Goal: Navigation & Orientation: Find specific page/section

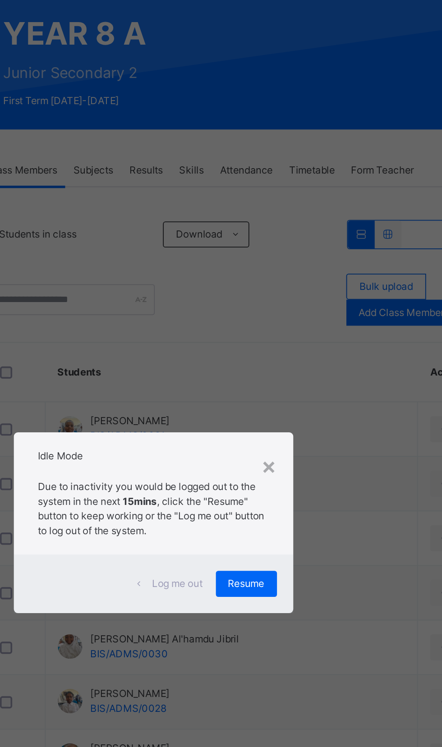
click at [299, 345] on div "Idle Mode" at bounding box center [221, 335] width 155 height 22
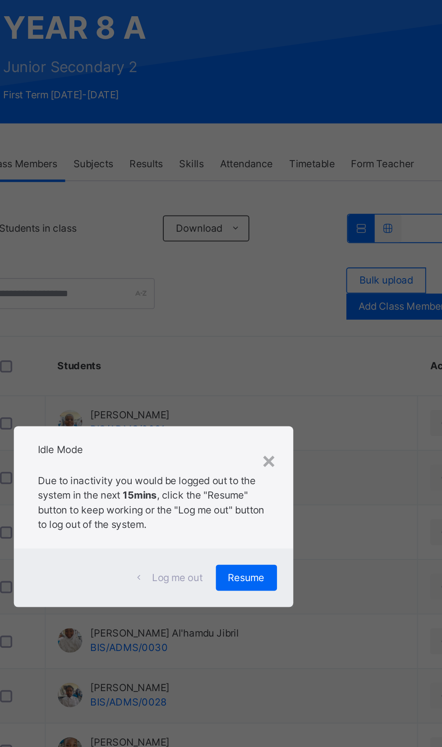
click at [283, 412] on span "Resume" at bounding box center [272, 408] width 20 height 8
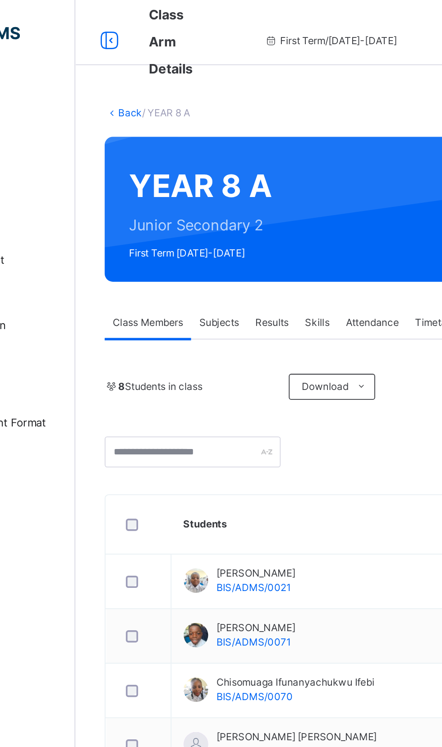
click at [139, 63] on link "Back" at bounding box center [138, 62] width 13 height 7
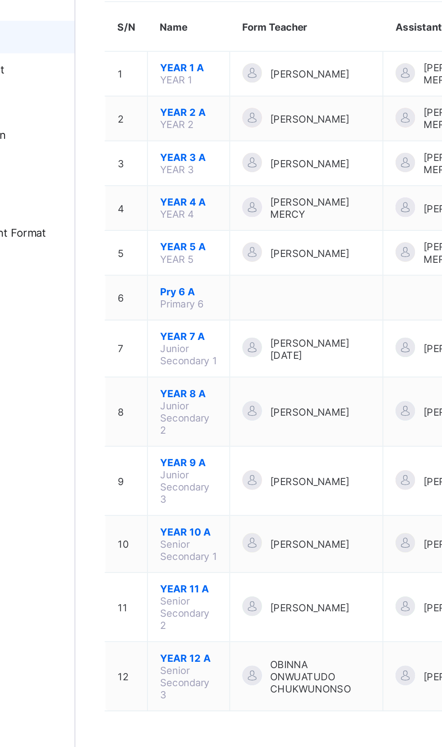
click at [172, 295] on span "YEAR 7 A" at bounding box center [171, 292] width 32 height 7
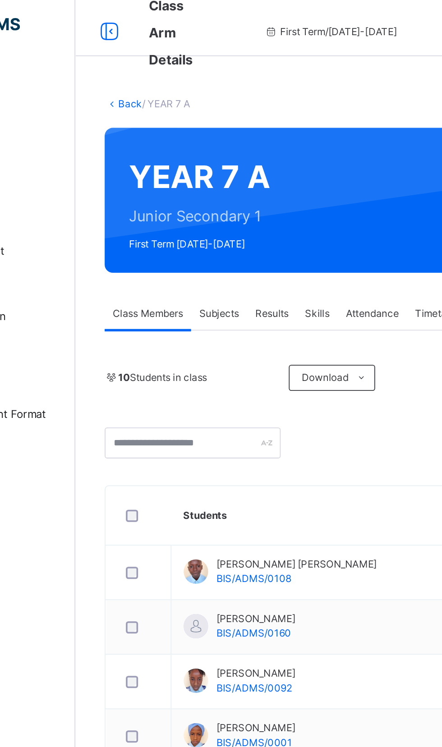
click at [138, 62] on link "Back" at bounding box center [138, 62] width 13 height 7
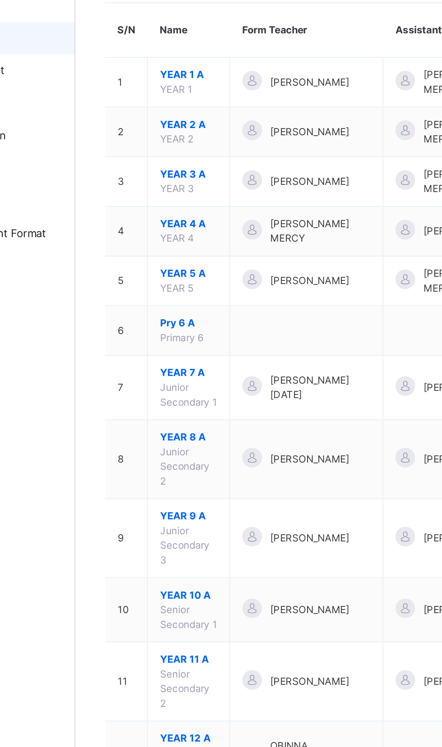
click at [168, 395] on span "YEAR 9 A" at bounding box center [171, 391] width 32 height 8
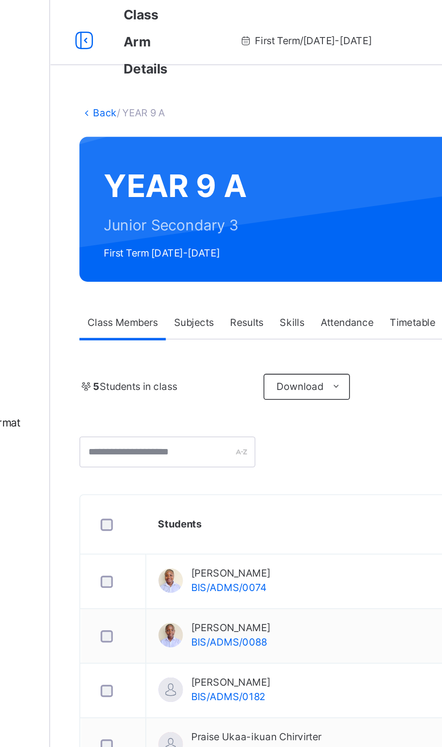
click at [142, 65] on link "Back" at bounding box center [138, 62] width 13 height 7
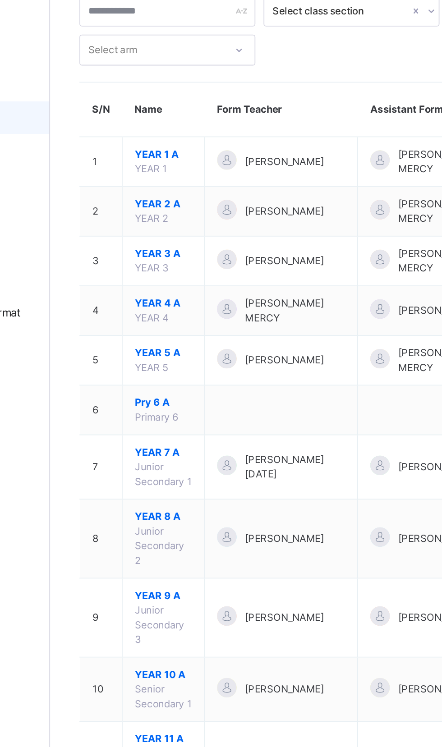
click at [175, 351] on span "YEAR 8 A" at bounding box center [171, 347] width 32 height 8
